Goal: Navigation & Orientation: Find specific page/section

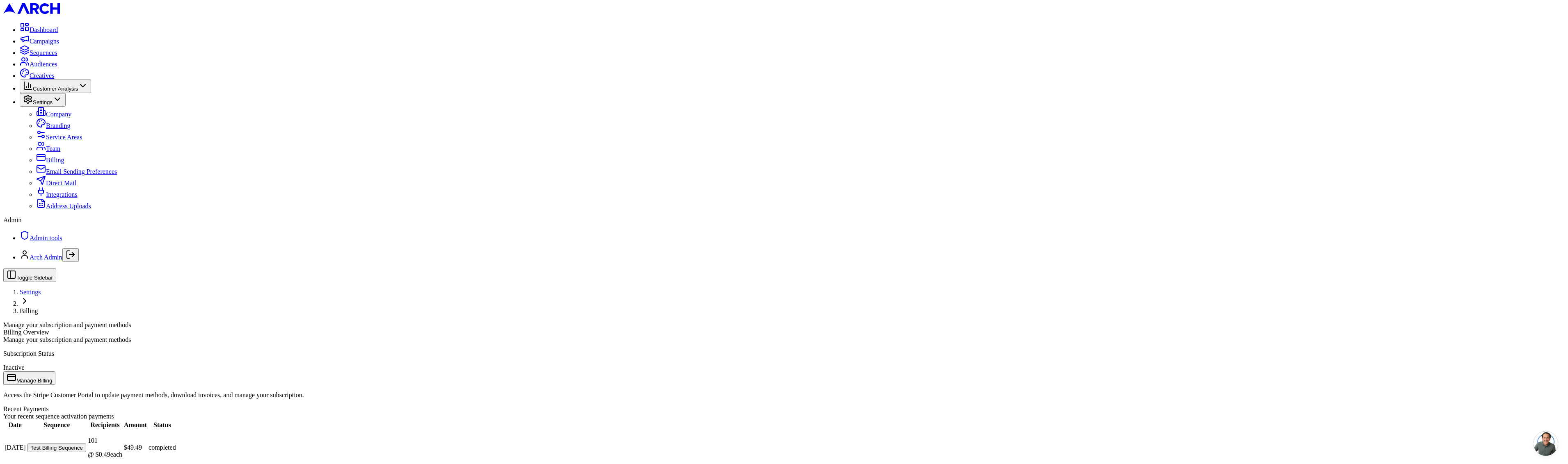
click at [57, 68] on span "Audiences" at bounding box center [44, 64] width 28 height 7
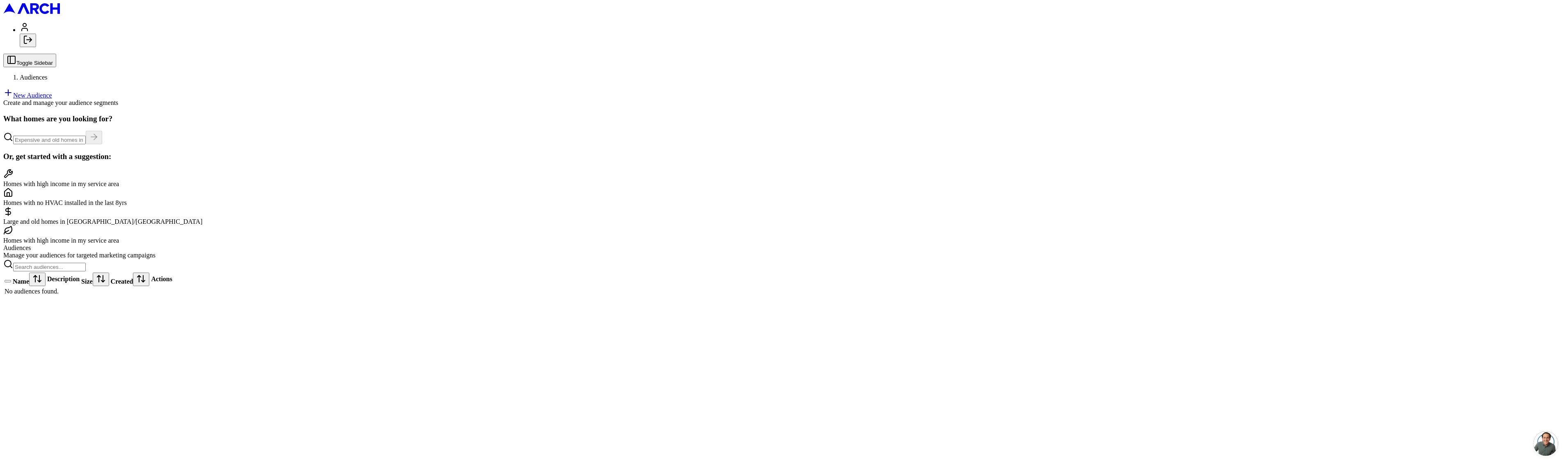
click at [33, 44] on icon "Log out" at bounding box center [28, 40] width 10 height 10
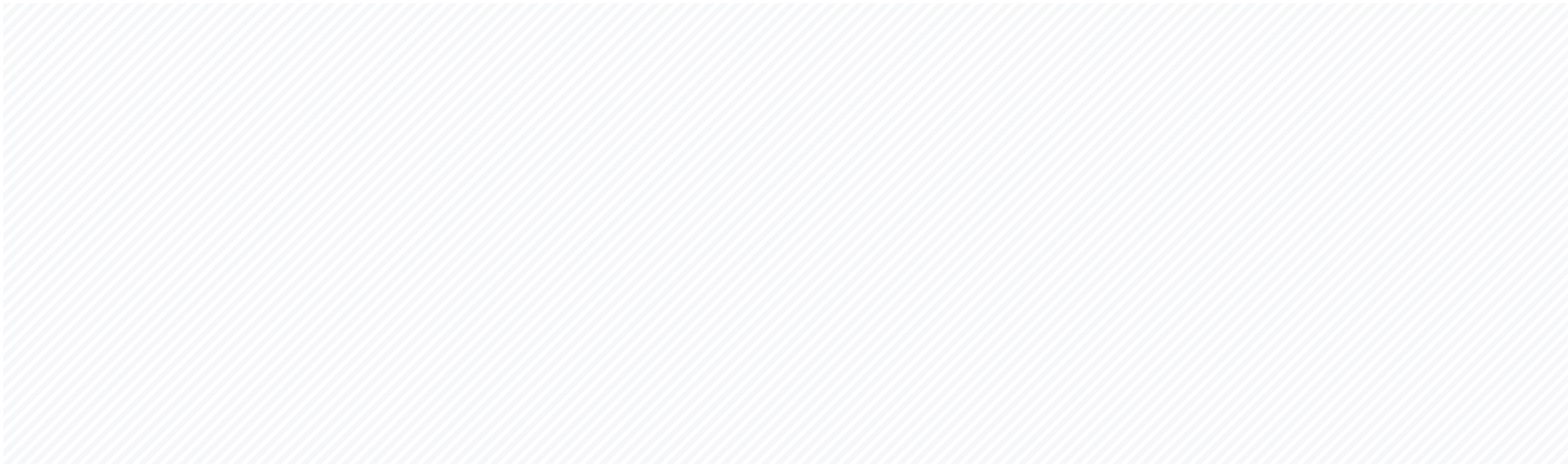
type input "sacha@getarch.com"
